Goal: Information Seeking & Learning: Find specific fact

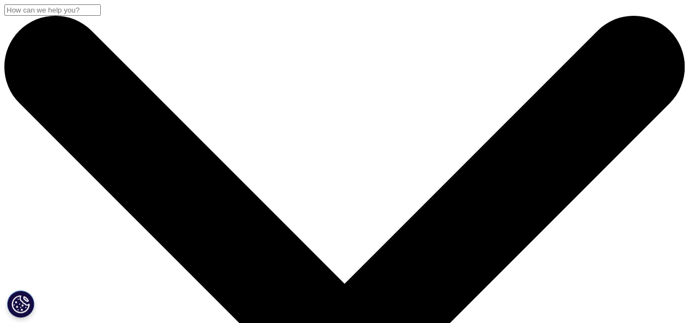
click at [101, 16] on input "Search" at bounding box center [52, 9] width 96 height 11
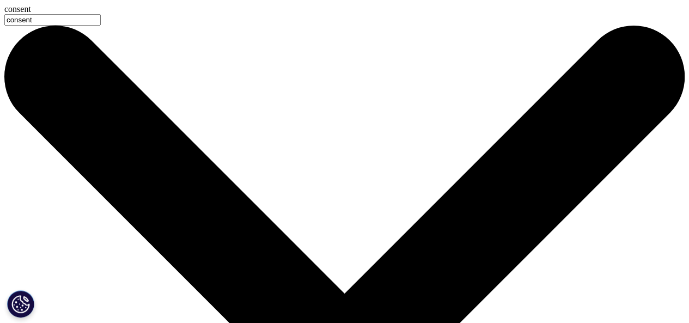
type input "consent"
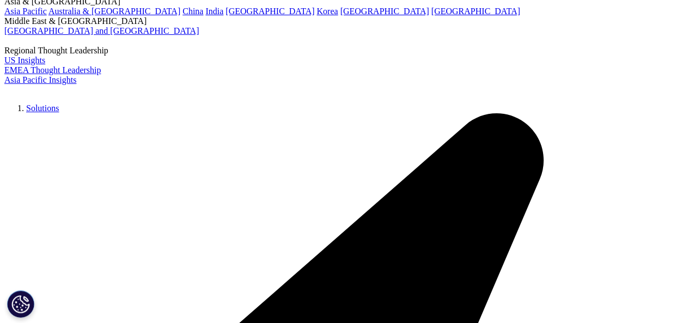
scroll to position [109, 0]
type input "consent"
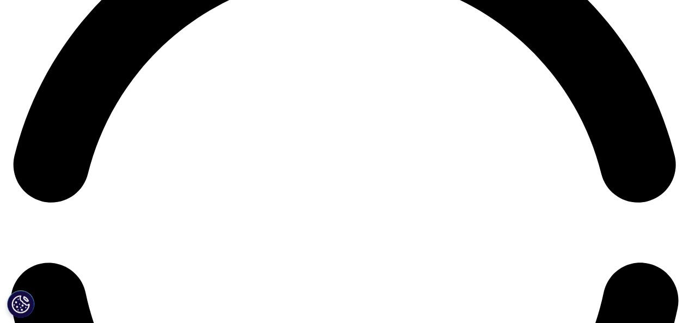
scroll to position [1482, 0]
